Goal: Information Seeking & Learning: Learn about a topic

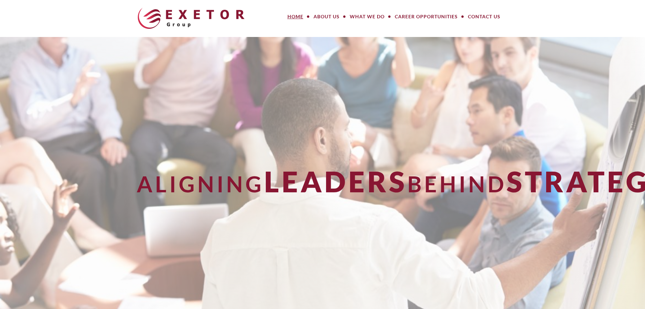
click at [493, 17] on link "Contact Us" at bounding box center [484, 17] width 43 height 14
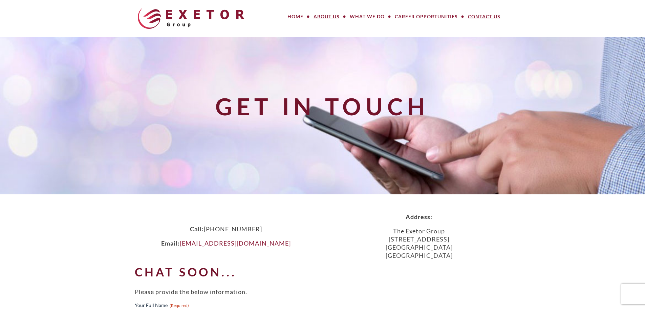
click at [336, 15] on link "About Us" at bounding box center [327, 17] width 36 height 14
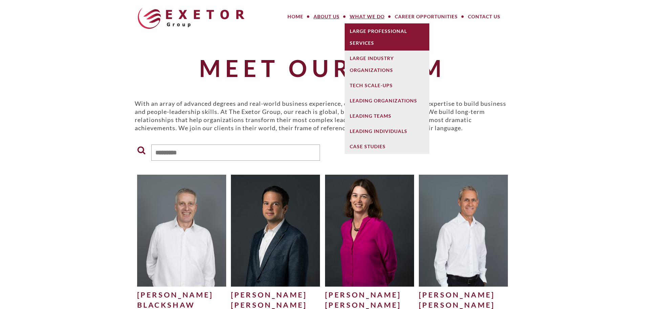
click at [370, 42] on link "Large Professional Services" at bounding box center [387, 36] width 85 height 27
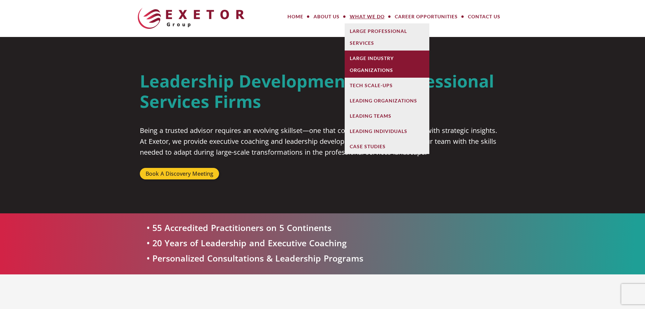
click at [366, 61] on link "Large Industry Organizations" at bounding box center [387, 63] width 85 height 27
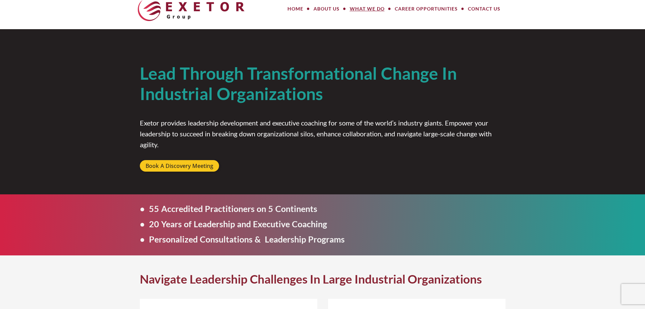
scroll to position [7, 0]
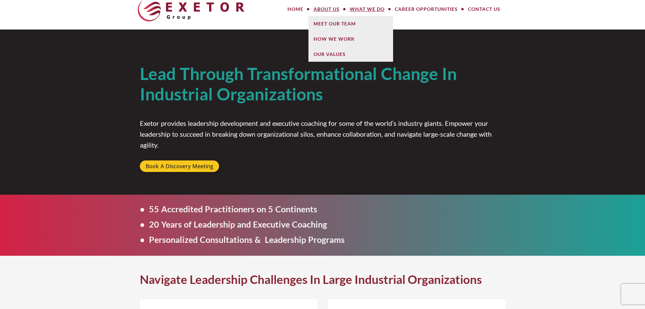
click at [328, 12] on link "About Us" at bounding box center [327, 9] width 36 height 14
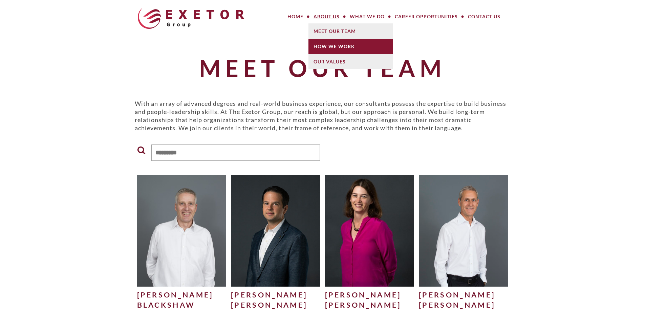
click at [327, 45] on link "How We Work" at bounding box center [351, 46] width 85 height 15
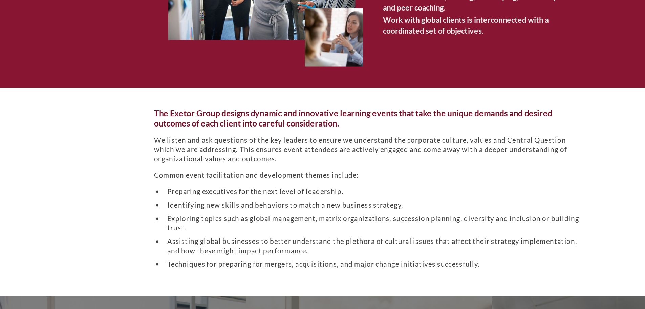
scroll to position [361, 0]
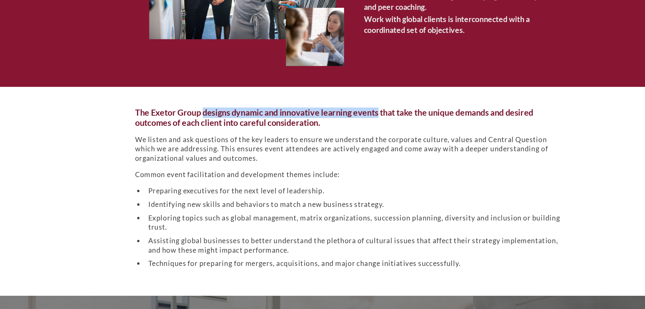
drag, startPoint x: 195, startPoint y: 136, endPoint x: 349, endPoint y: 132, distance: 153.8
click at [349, 133] on h5 "The Exetor Group designs dynamic and innovative learning events that take the u…" at bounding box center [323, 142] width 376 height 18
drag, startPoint x: 195, startPoint y: 135, endPoint x: 347, endPoint y: 130, distance: 152.2
click at [347, 130] on section "The Exetor Group designs dynamic and innovative learning events that take the u…" at bounding box center [322, 206] width 645 height 182
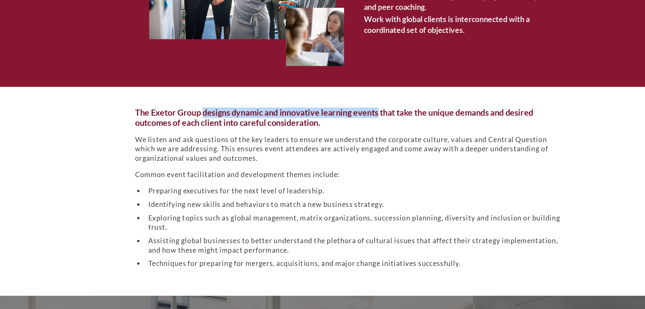
copy h5 "designs dynamic and innovative learning events"
